Goal: Task Accomplishment & Management: Manage account settings

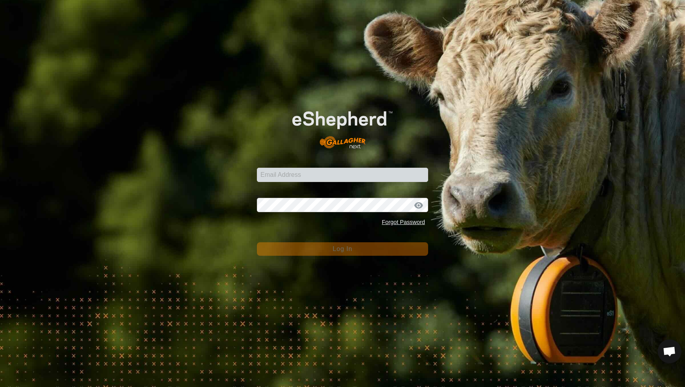
scroll to position [427, 0]
type input "[EMAIL_ADDRESS][DOMAIN_NAME]"
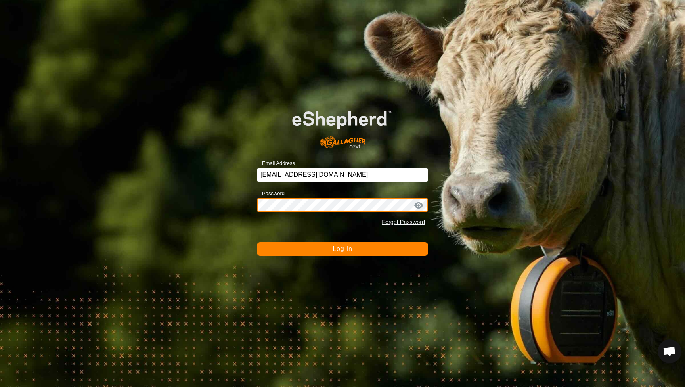
click at [342, 249] on button "Log In" at bounding box center [342, 248] width 171 height 13
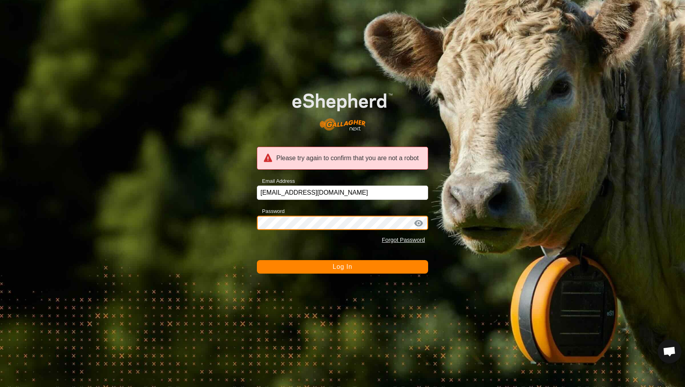
click at [342, 267] on button "Log In" at bounding box center [342, 266] width 171 height 13
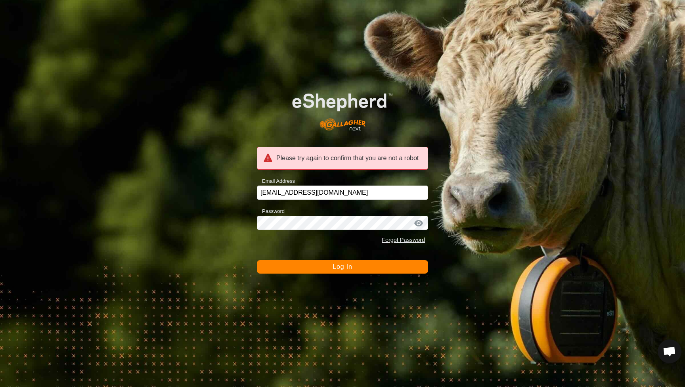
click at [408, 223] on keeper-lock "Open Keeper Popup" at bounding box center [407, 223] width 10 height 10
click at [407, 225] on keeper-lock "Open Keeper Popup" at bounding box center [407, 223] width 10 height 10
click at [358, 268] on button "Log In" at bounding box center [342, 266] width 171 height 13
click at [341, 266] on span "Log In" at bounding box center [341, 266] width 19 height 7
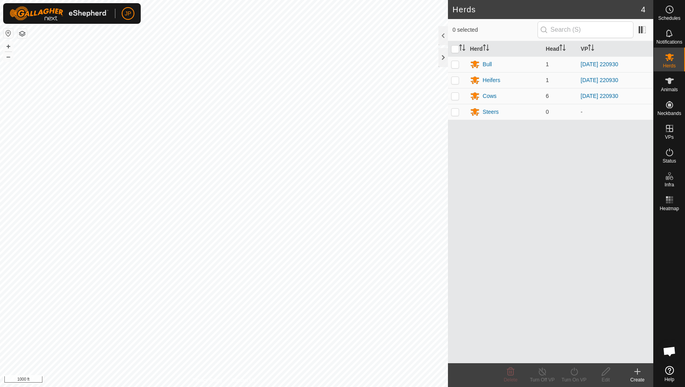
scroll to position [427, 0]
click at [670, 88] on span "Animals" at bounding box center [668, 89] width 17 height 5
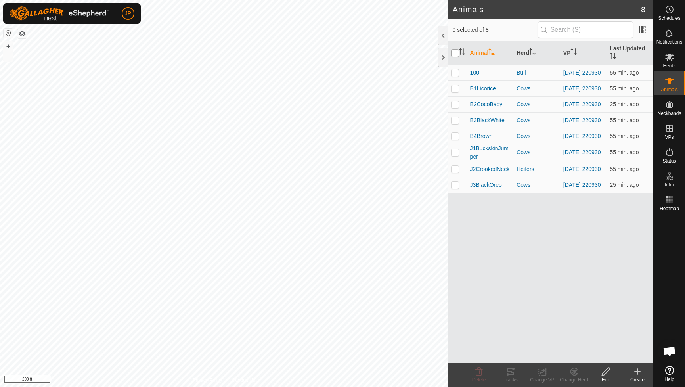
click at [457, 53] on input "checkbox" at bounding box center [455, 53] width 8 height 8
checkbox input "true"
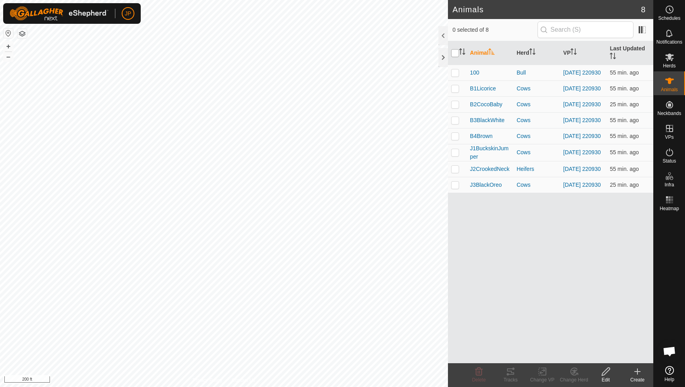
checkbox input "true"
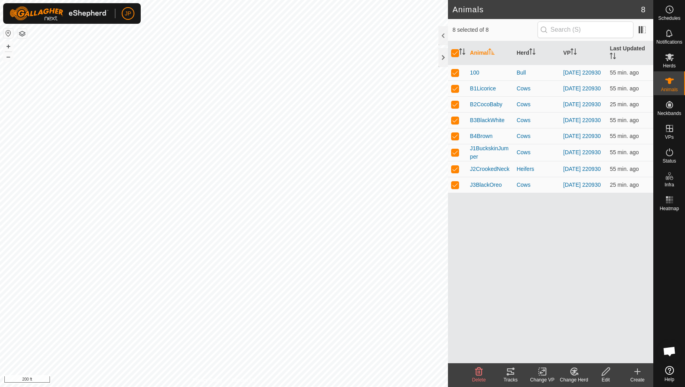
click at [514, 371] on icon at bounding box center [510, 371] width 10 height 10
